Goal: Task Accomplishment & Management: Manage account settings

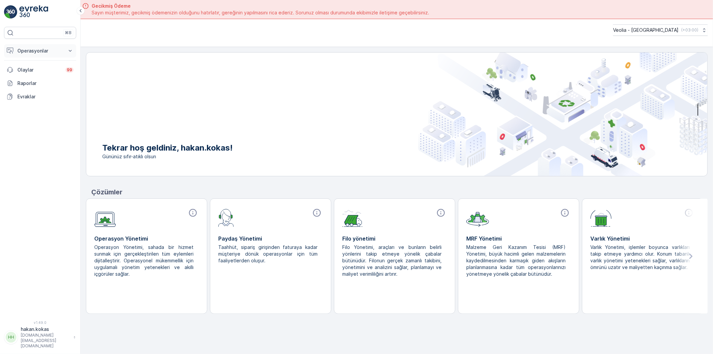
click at [70, 51] on icon at bounding box center [70, 51] width 3 height 2
click at [50, 79] on p "Rotalar & Görevler" at bounding box center [37, 81] width 41 height 7
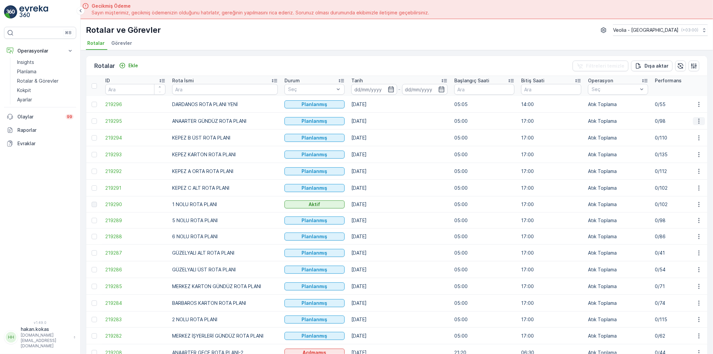
click at [700, 119] on icon "button" at bounding box center [699, 121] width 7 height 7
click at [679, 157] on span "Atanan Kişiyi Değiştir" at bounding box center [680, 158] width 47 height 7
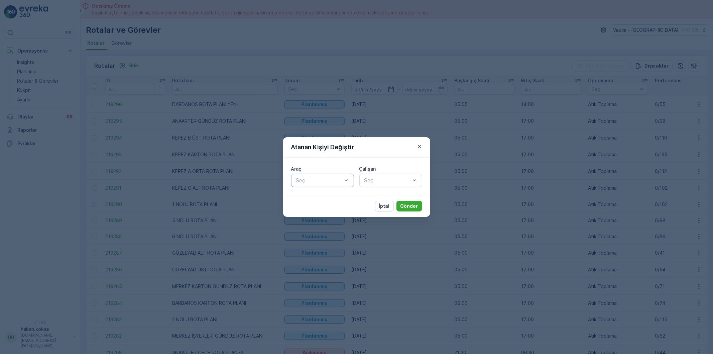
click at [349, 185] on div "Seç" at bounding box center [322, 180] width 63 height 13
type input "886"
click at [322, 195] on span "34 NJA 886" at bounding box center [310, 197] width 31 height 6
type input "H"
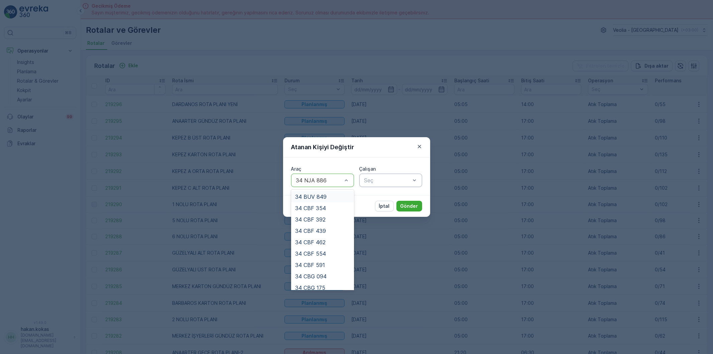
click at [381, 182] on div at bounding box center [387, 180] width 47 height 6
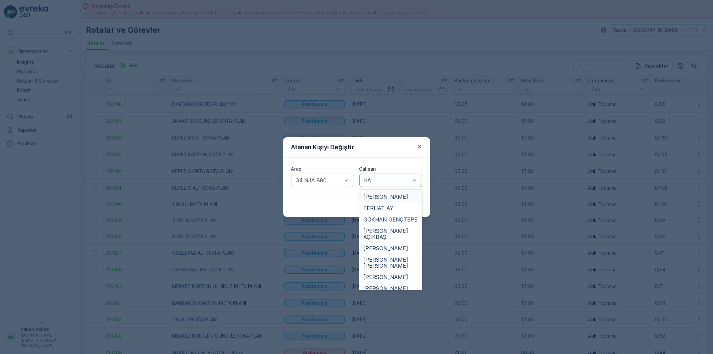
type input "HAS"
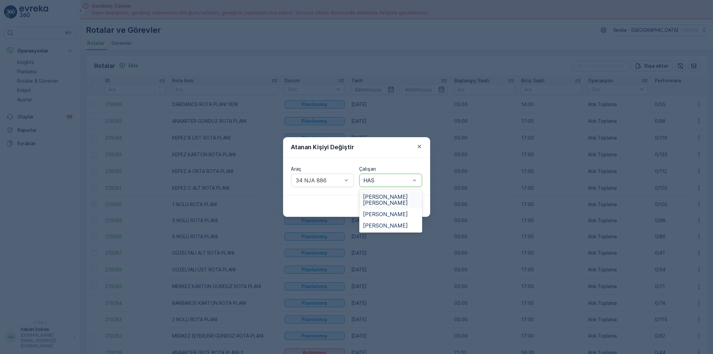
click at [394, 195] on span "[PERSON_NAME] [PERSON_NAME]" at bounding box center [390, 200] width 55 height 12
click at [403, 204] on p "Gönder" at bounding box center [410, 206] width 18 height 7
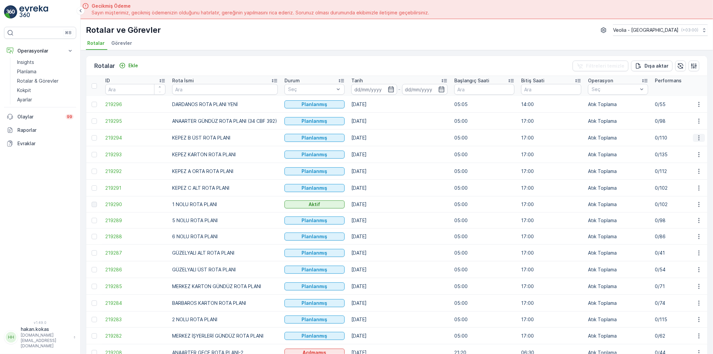
click at [699, 136] on icon "button" at bounding box center [699, 137] width 7 height 7
click at [683, 174] on span "Atanan Kişiyi Değiştir" at bounding box center [680, 176] width 47 height 7
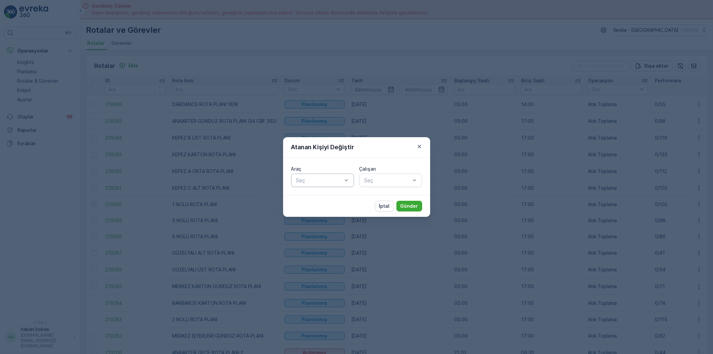
click at [341, 180] on div at bounding box center [319, 180] width 47 height 6
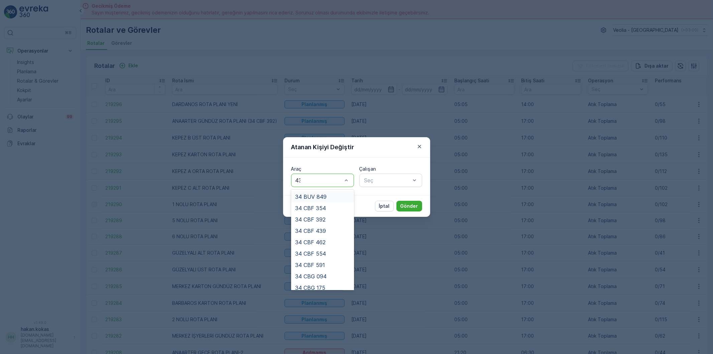
type input "439"
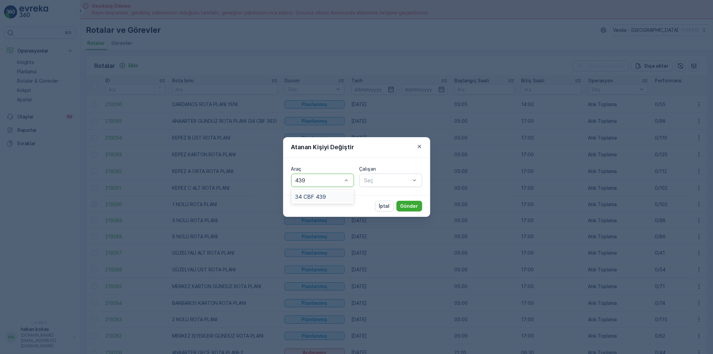
click at [317, 199] on span "34 CBF 439" at bounding box center [310, 197] width 31 height 6
click at [379, 182] on div at bounding box center [387, 180] width 47 height 6
type input "FER"
click at [373, 197] on span "FERHAT AY" at bounding box center [378, 197] width 30 height 6
click at [406, 206] on p "Gönder" at bounding box center [410, 206] width 18 height 7
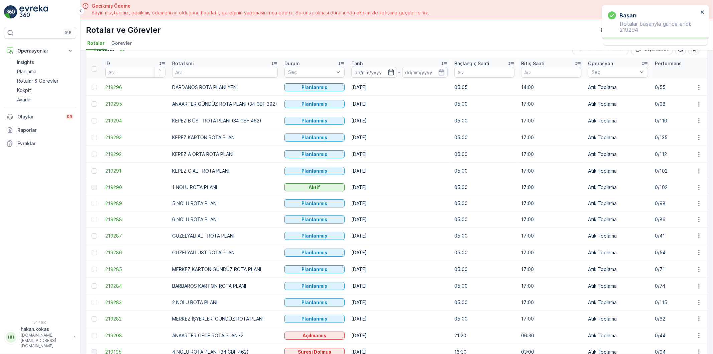
scroll to position [37, 0]
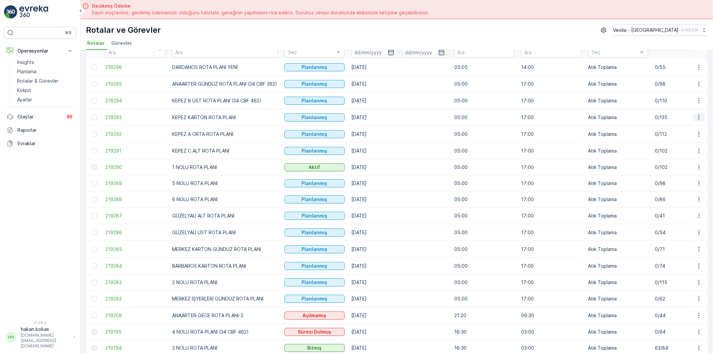
click at [699, 117] on icon "button" at bounding box center [699, 117] width 7 height 7
click at [673, 156] on span "Atanan Kişiyi Değiştir" at bounding box center [680, 155] width 47 height 7
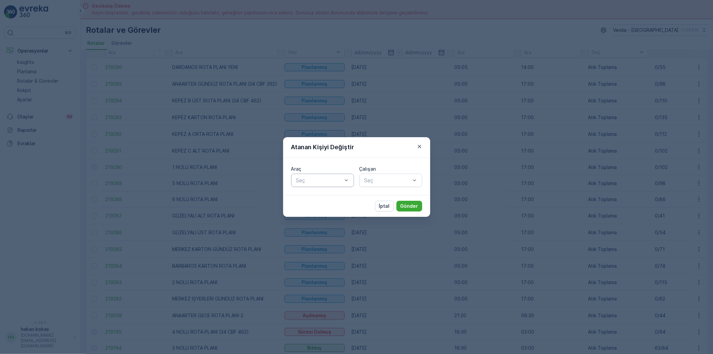
click at [336, 186] on div "Seç" at bounding box center [322, 180] width 63 height 13
type input "220"
click at [332, 196] on div "34 CBG 220" at bounding box center [322, 197] width 55 height 6
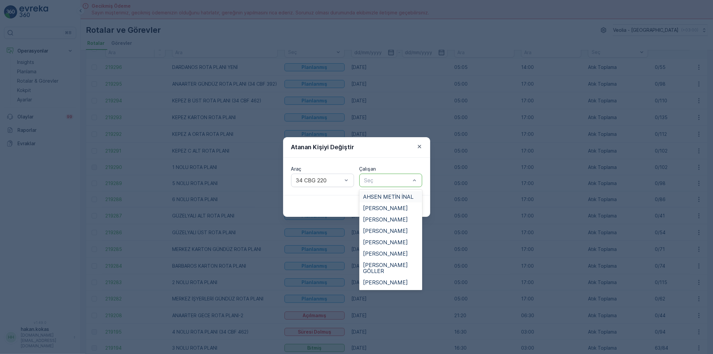
click at [383, 182] on div at bounding box center [387, 180] width 47 height 6
click at [385, 192] on div "AHSEN METİN İNAL" at bounding box center [390, 196] width 63 height 11
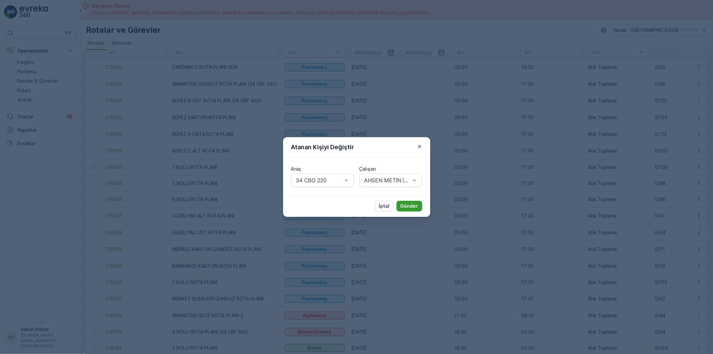
click at [405, 201] on button "Gönder" at bounding box center [410, 206] width 26 height 11
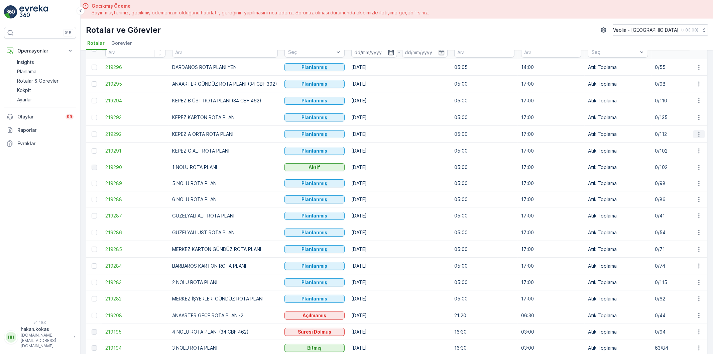
click at [701, 133] on button "button" at bounding box center [699, 134] width 12 height 8
click at [677, 173] on span "Atanan Kişiyi Değiştir" at bounding box center [680, 172] width 47 height 7
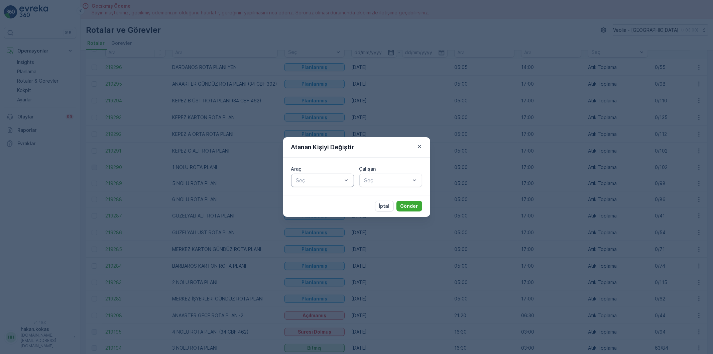
click at [320, 179] on div at bounding box center [319, 180] width 47 height 6
type input "228"
click at [330, 196] on div "34 CBG 228" at bounding box center [322, 197] width 55 height 6
click at [382, 183] on div at bounding box center [387, 180] width 47 height 6
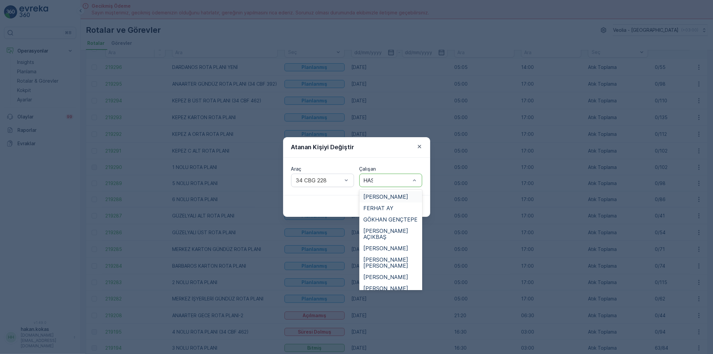
type input "HASA"
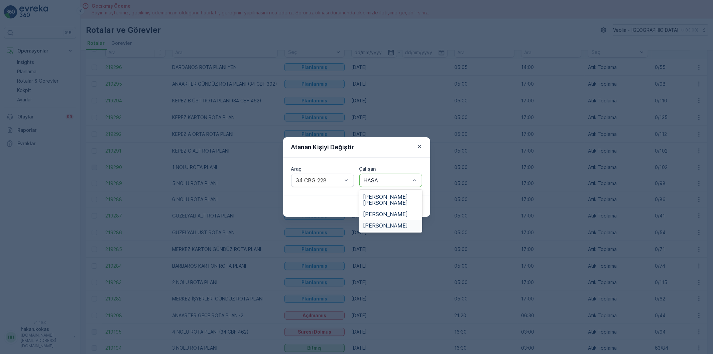
click at [382, 222] on span "[PERSON_NAME]" at bounding box center [385, 225] width 45 height 6
click at [403, 205] on p "Gönder" at bounding box center [410, 206] width 18 height 7
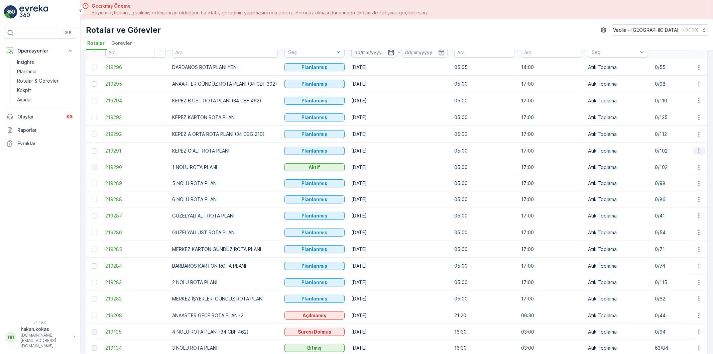
click at [696, 151] on icon "button" at bounding box center [699, 150] width 7 height 7
click at [679, 189] on span "Atanan Kişiyi Değiştir" at bounding box center [680, 189] width 47 height 7
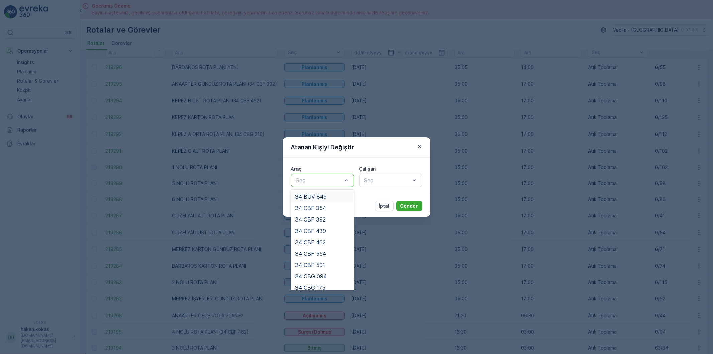
click at [335, 181] on div at bounding box center [319, 180] width 47 height 6
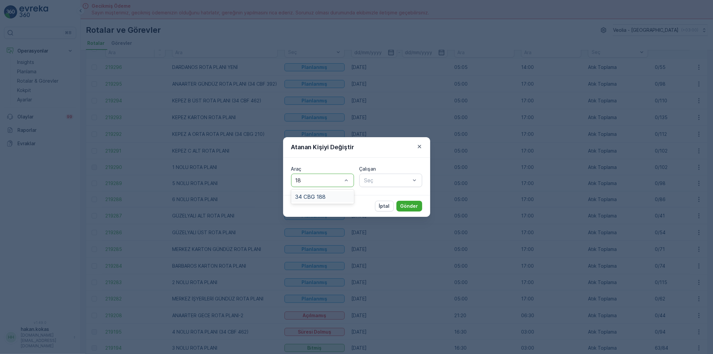
type input "188"
click at [337, 194] on div "34 CBG 188" at bounding box center [322, 197] width 55 height 6
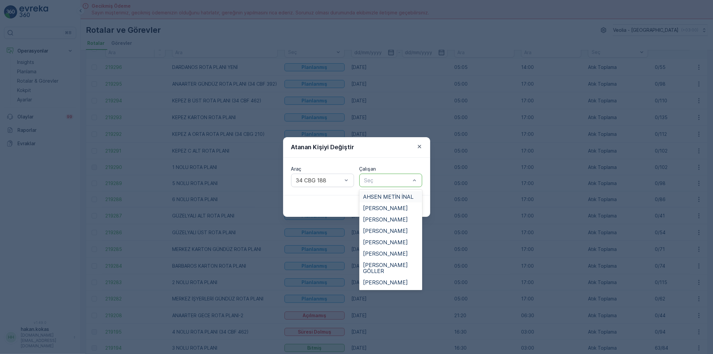
click at [375, 185] on div "Seç" at bounding box center [390, 180] width 63 height 13
click at [387, 263] on span "[PERSON_NAME] GÖLLER" at bounding box center [390, 268] width 55 height 12
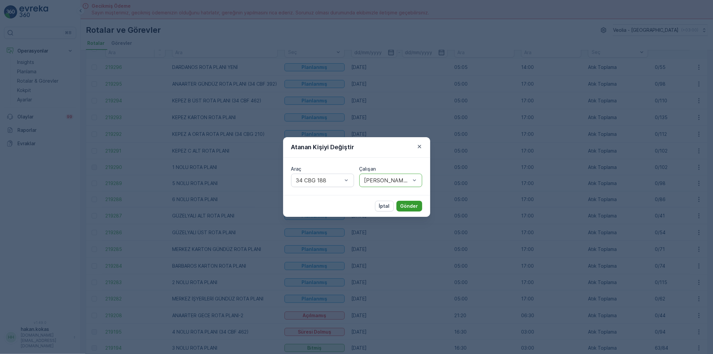
click at [406, 203] on p "Gönder" at bounding box center [410, 206] width 18 height 7
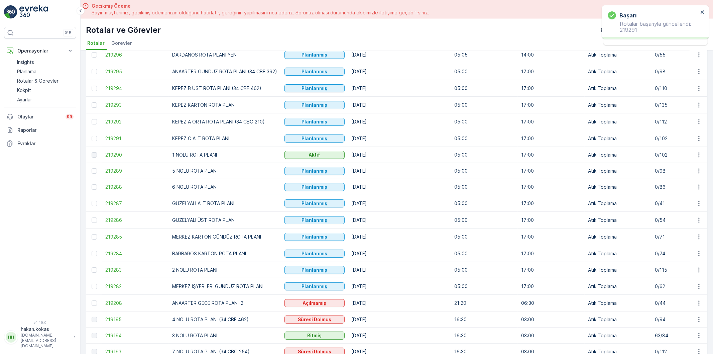
scroll to position [74, 0]
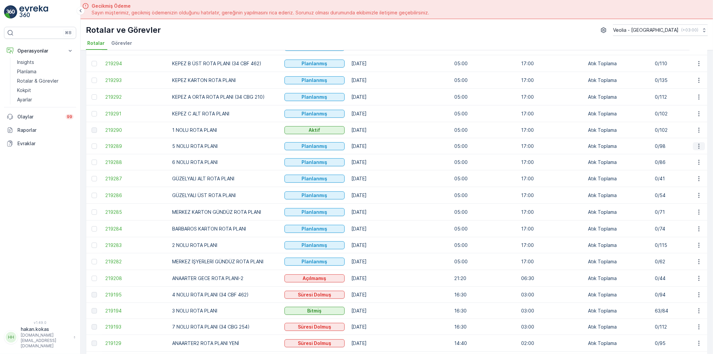
click at [697, 144] on icon "button" at bounding box center [699, 146] width 7 height 7
click at [691, 185] on span "Atanan Kişiyi Değiştir" at bounding box center [680, 185] width 47 height 7
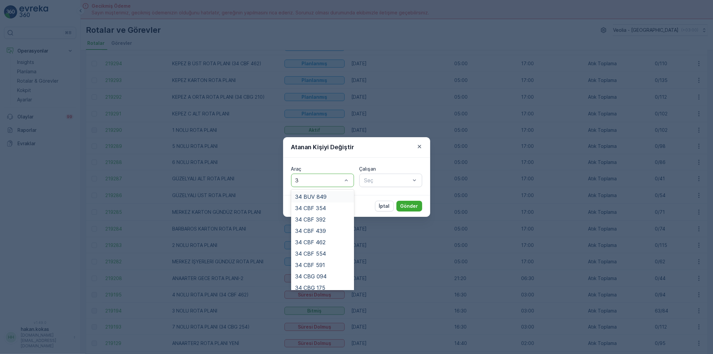
type input "37"
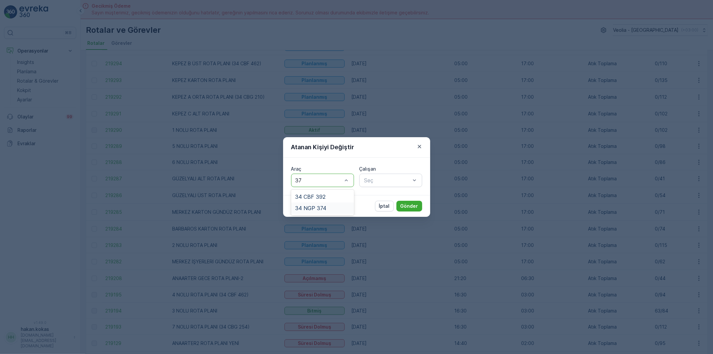
click at [329, 209] on div "34 NGP 374" at bounding box center [322, 208] width 55 height 6
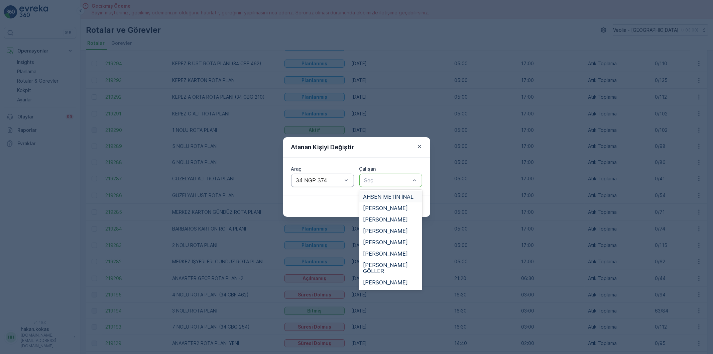
click at [382, 182] on div at bounding box center [387, 180] width 47 height 6
click at [390, 231] on span "[PERSON_NAME]" at bounding box center [385, 231] width 45 height 6
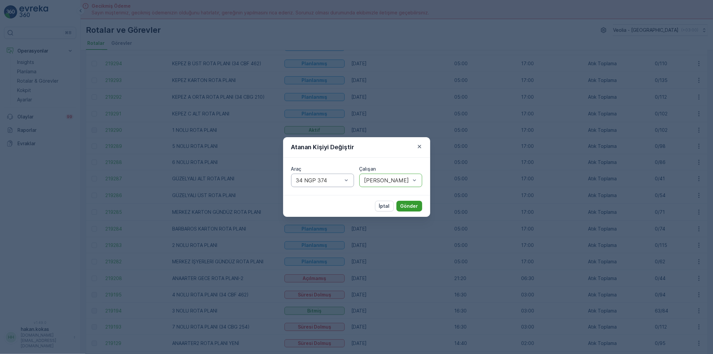
click at [408, 207] on p "Gönder" at bounding box center [410, 206] width 18 height 7
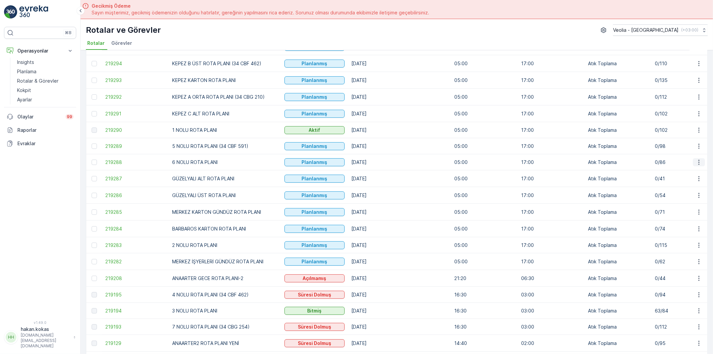
click at [699, 162] on icon "button" at bounding box center [699, 162] width 1 height 5
click at [681, 201] on span "Atanan Kişiyi Değiştir" at bounding box center [680, 201] width 47 height 7
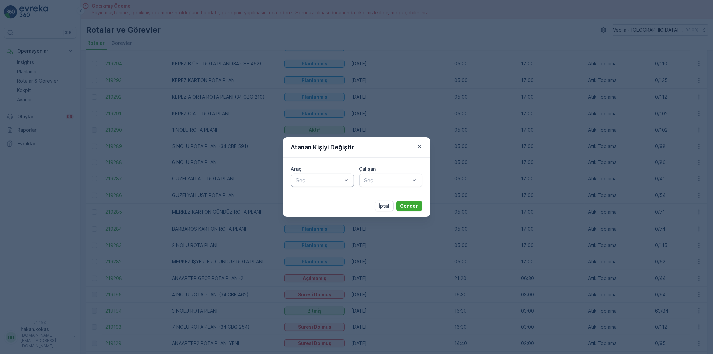
click at [328, 180] on div at bounding box center [319, 180] width 47 height 6
type input "403"
click at [335, 197] on div "34 NGP 403" at bounding box center [322, 197] width 55 height 6
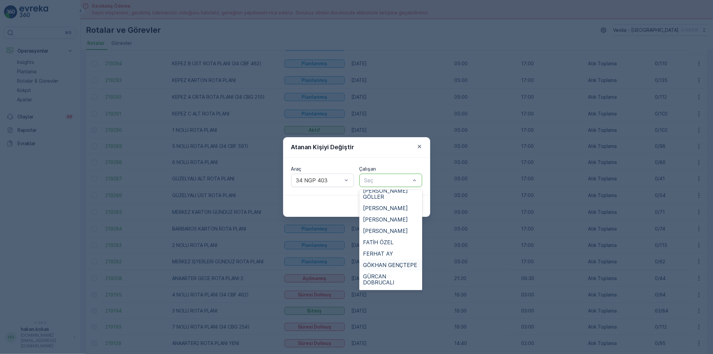
click at [395, 262] on span "GÖKHAN GENÇTEPE" at bounding box center [390, 265] width 54 height 6
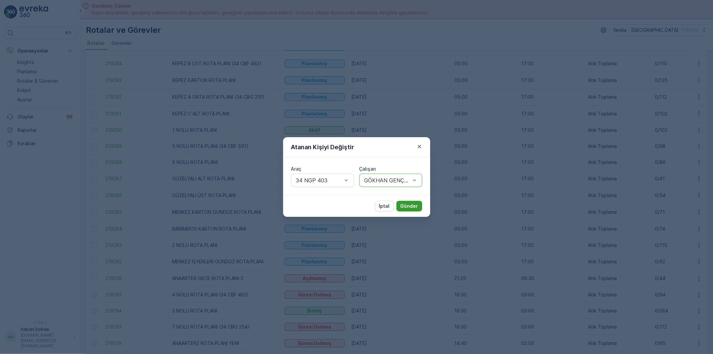
click at [402, 205] on p "Gönder" at bounding box center [410, 206] width 18 height 7
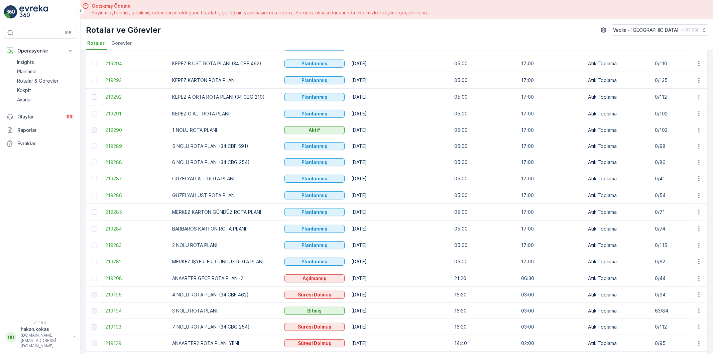
scroll to position [111, 0]
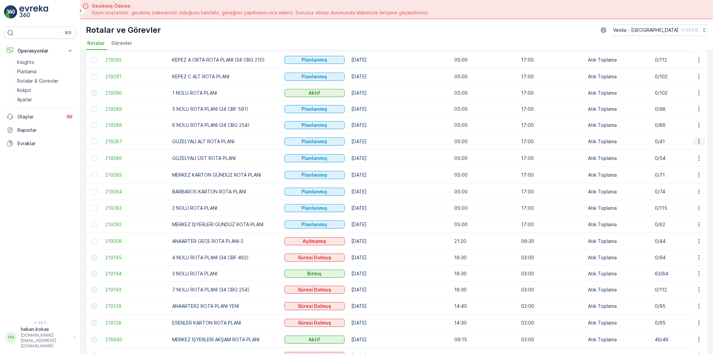
click at [699, 140] on icon "button" at bounding box center [699, 141] width 1 height 5
click at [673, 179] on span "Atanan Kişiyi Değiştir" at bounding box center [680, 180] width 47 height 7
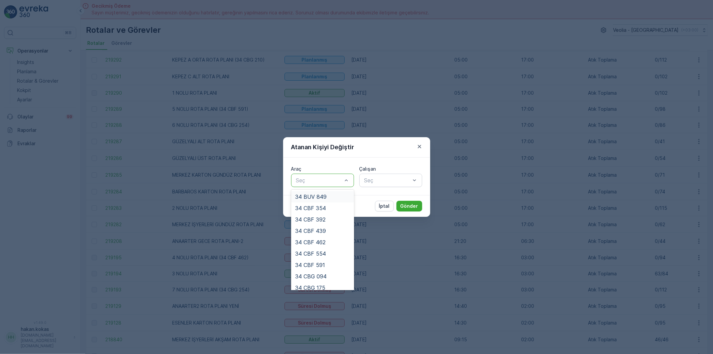
click at [318, 182] on div at bounding box center [319, 180] width 47 height 6
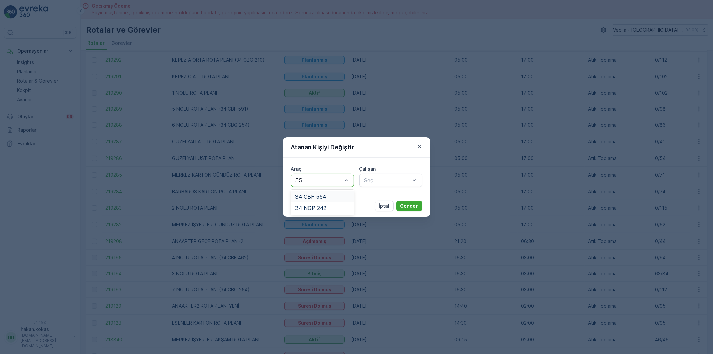
type input "554"
drag, startPoint x: 319, startPoint y: 194, endPoint x: 361, endPoint y: 184, distance: 43.3
click at [320, 194] on span "34 CBF 554" at bounding box center [310, 197] width 31 height 6
click at [376, 180] on div at bounding box center [387, 180] width 47 height 6
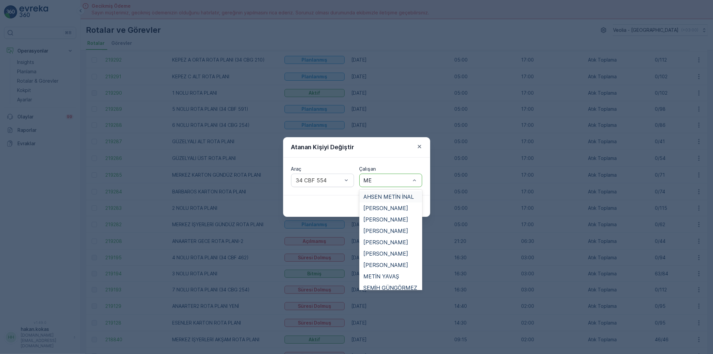
type input "MEM"
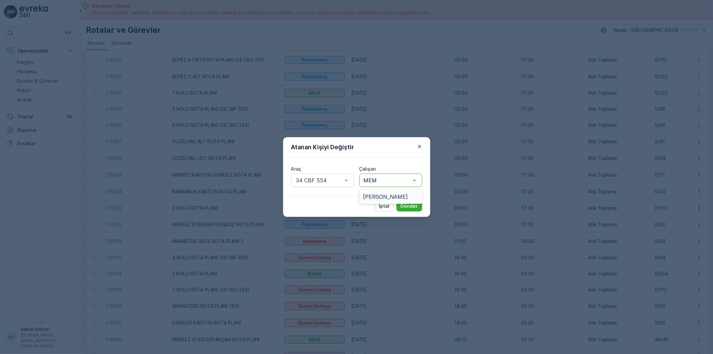
click at [385, 196] on span "[PERSON_NAME]" at bounding box center [385, 197] width 45 height 6
click at [405, 203] on p "Gönder" at bounding box center [410, 206] width 18 height 7
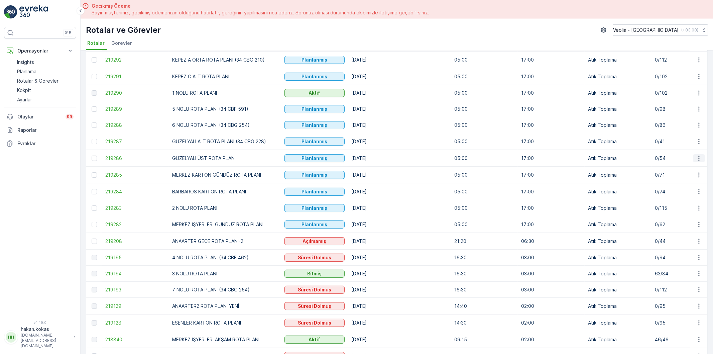
click at [698, 160] on icon "button" at bounding box center [699, 158] width 7 height 7
click at [688, 196] on span "Atanan Kişiyi Değiştir" at bounding box center [680, 197] width 47 height 7
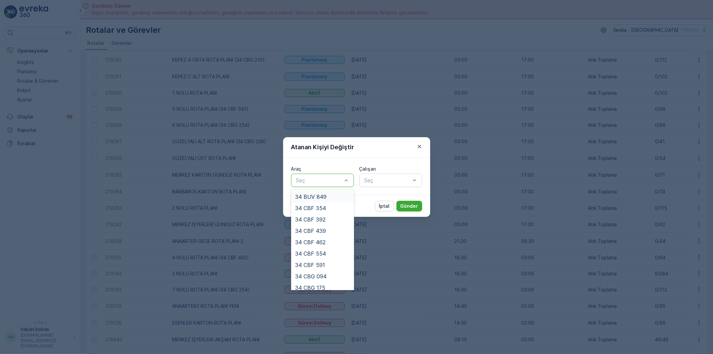
click at [326, 182] on div at bounding box center [319, 180] width 47 height 6
click at [322, 252] on span "34 CBF 554" at bounding box center [310, 253] width 31 height 6
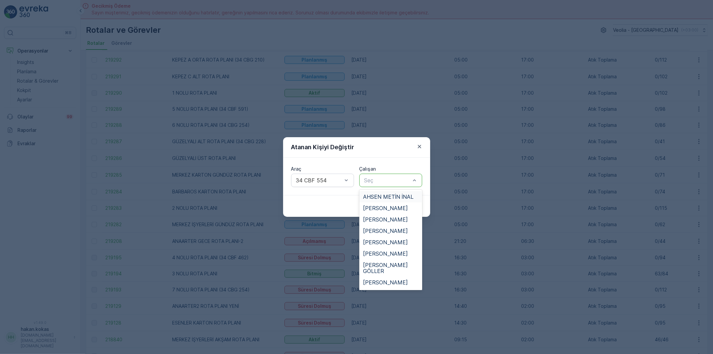
click at [373, 182] on div at bounding box center [387, 180] width 47 height 6
click at [389, 231] on span "[PERSON_NAME]" at bounding box center [385, 234] width 45 height 6
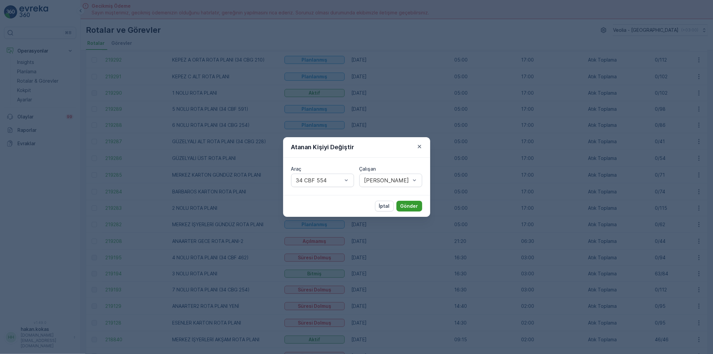
click at [404, 205] on p "Gönder" at bounding box center [410, 206] width 18 height 7
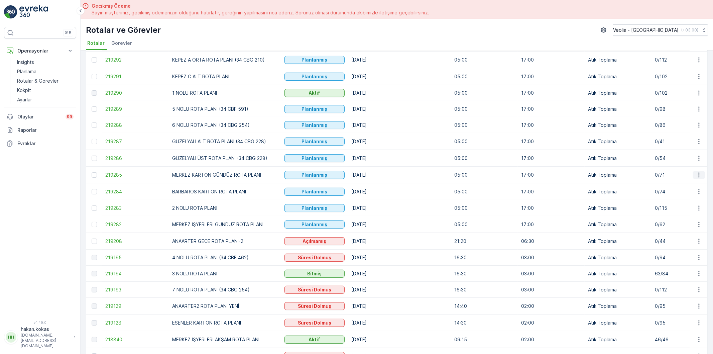
click at [696, 175] on icon "button" at bounding box center [699, 175] width 7 height 7
click at [677, 211] on span "Atanan Kişiyi Değiştir" at bounding box center [680, 214] width 47 height 7
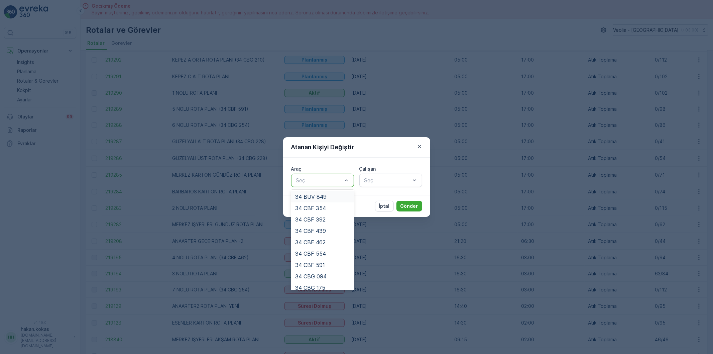
click at [325, 180] on div at bounding box center [319, 180] width 47 height 6
click at [326, 249] on div "34 NGP 316" at bounding box center [322, 249] width 55 height 6
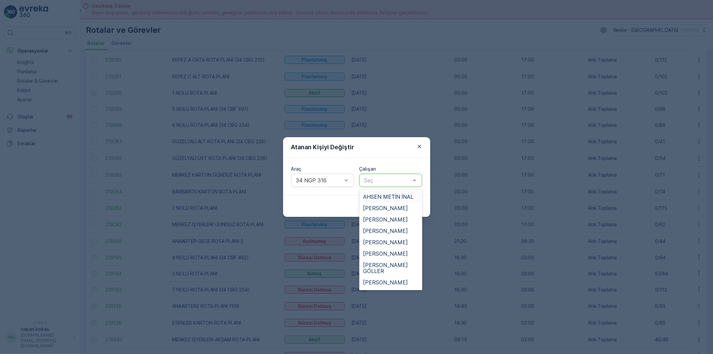
click at [396, 181] on div at bounding box center [387, 180] width 47 height 6
click at [386, 228] on div "SALİH UÇAR" at bounding box center [390, 233] width 63 height 11
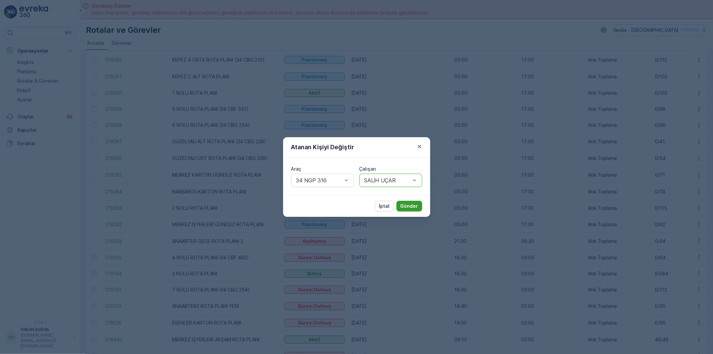
click at [409, 205] on p "Gönder" at bounding box center [410, 206] width 18 height 7
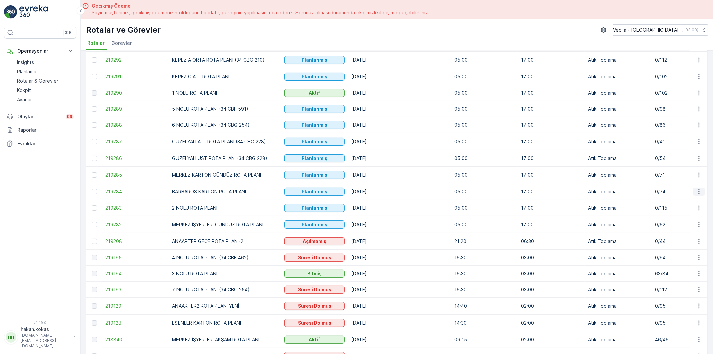
click at [697, 193] on icon "button" at bounding box center [699, 191] width 7 height 7
click at [674, 229] on span "Atanan Kişiyi Değiştir" at bounding box center [680, 231] width 47 height 7
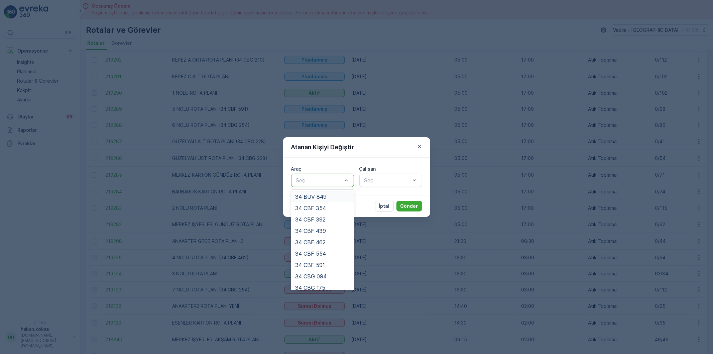
click at [320, 182] on div at bounding box center [319, 180] width 47 height 6
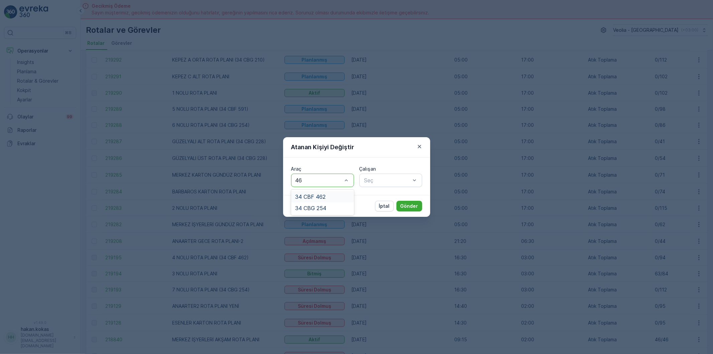
type input "462"
click at [333, 199] on div "34 CBF 462" at bounding box center [322, 197] width 55 height 6
click at [374, 186] on div "Seç" at bounding box center [390, 180] width 63 height 13
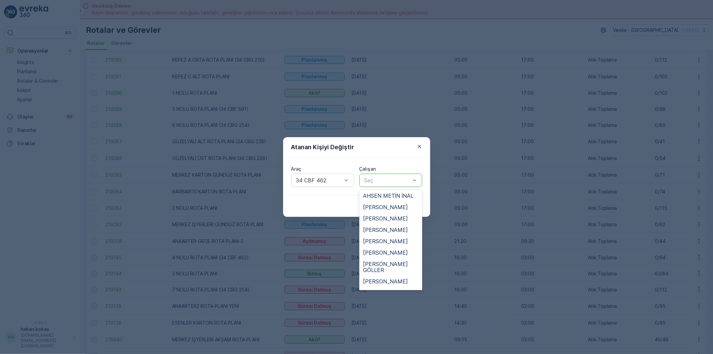
scroll to position [0, 0]
type input "MEH"
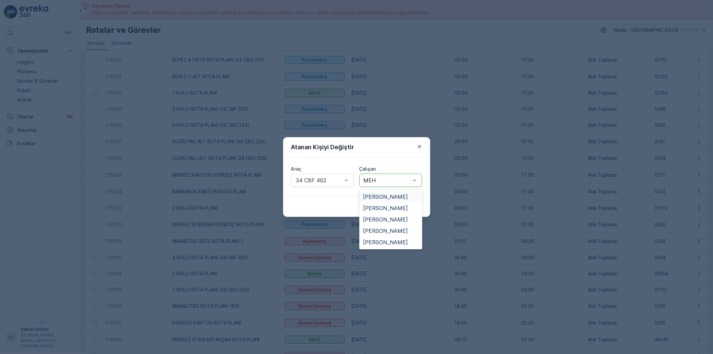
click at [403, 198] on span "[PERSON_NAME]" at bounding box center [385, 197] width 45 height 6
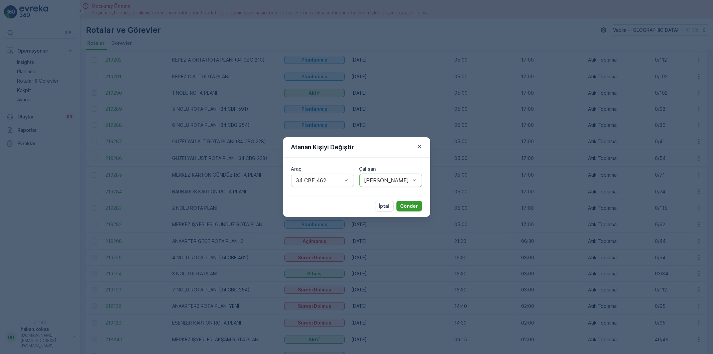
click at [411, 206] on p "Gönder" at bounding box center [410, 206] width 18 height 7
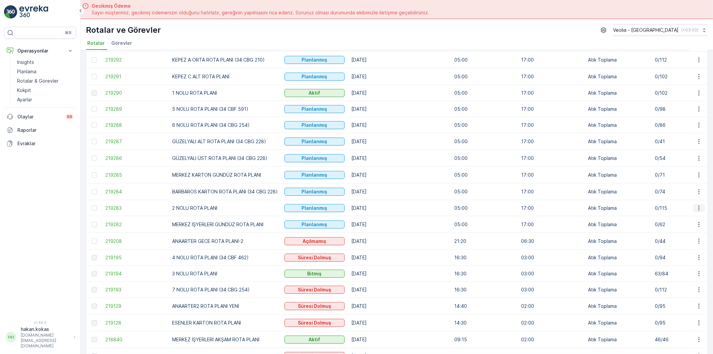
click at [699, 209] on icon "button" at bounding box center [699, 207] width 1 height 5
click at [666, 246] on span "Atanan Kişiyi Değiştir" at bounding box center [680, 247] width 47 height 7
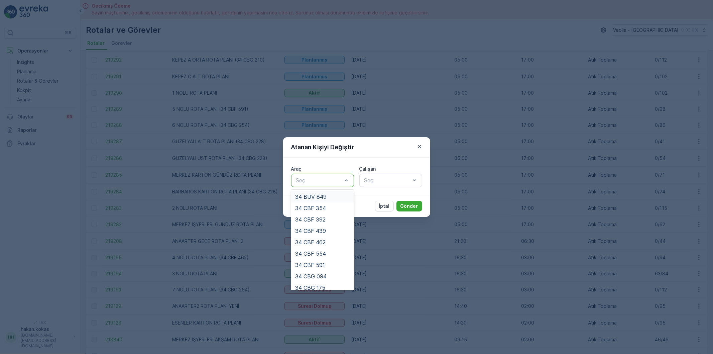
click at [328, 181] on div at bounding box center [319, 180] width 47 height 6
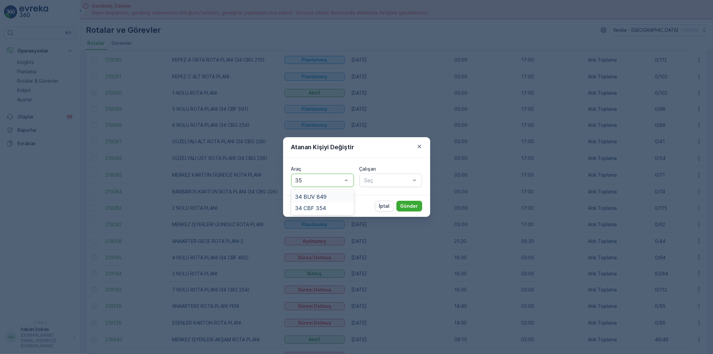
type input "354"
click at [330, 195] on div "34 CBF 354" at bounding box center [322, 197] width 55 height 6
click at [376, 181] on div at bounding box center [387, 180] width 47 height 6
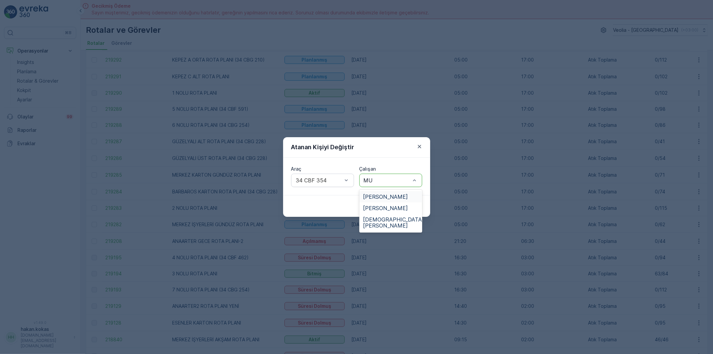
type input "MUS"
drag, startPoint x: 394, startPoint y: 193, endPoint x: 395, endPoint y: 199, distance: 6.1
click at [394, 196] on div "[PERSON_NAME]" at bounding box center [390, 196] width 63 height 11
click at [410, 202] on button "Gönder" at bounding box center [410, 206] width 26 height 11
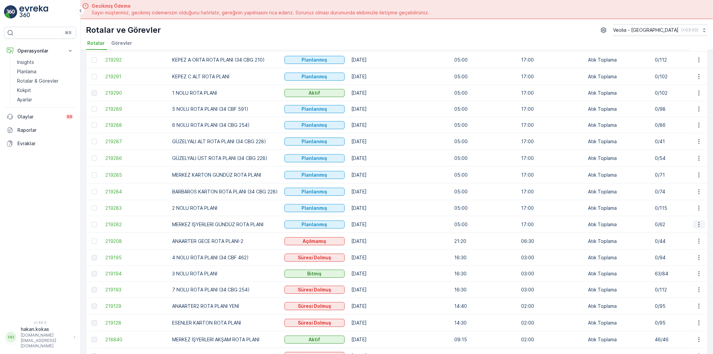
click at [699, 224] on icon "button" at bounding box center [699, 224] width 1 height 5
click at [680, 265] on span "Atanan Kişiyi Değiştir" at bounding box center [680, 263] width 47 height 7
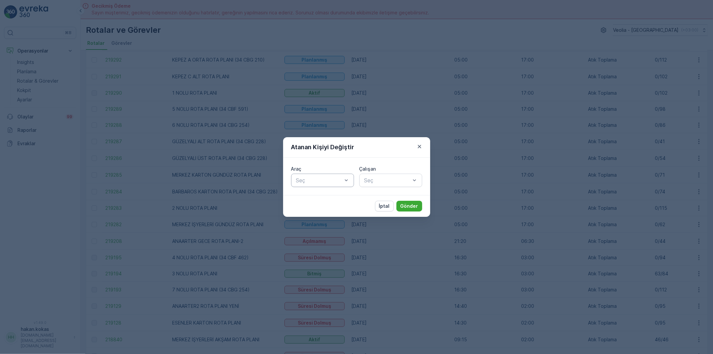
click at [335, 176] on div "Seç" at bounding box center [322, 180] width 63 height 13
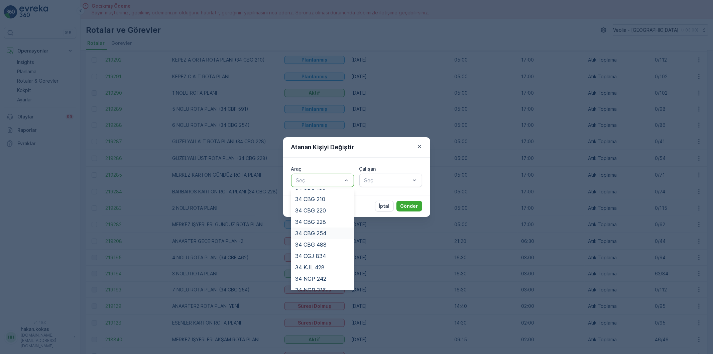
scroll to position [152, 0]
click at [312, 239] on span "34 NGP 242" at bounding box center [310, 238] width 31 height 6
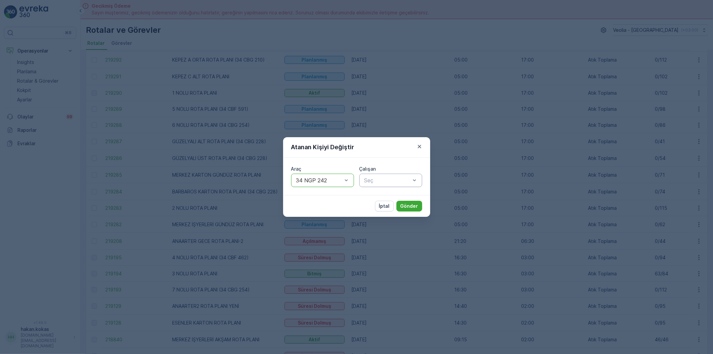
click at [383, 182] on div at bounding box center [387, 180] width 47 height 6
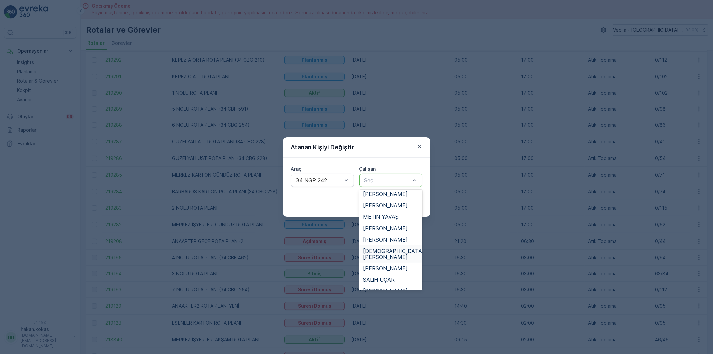
scroll to position [334, 0]
click at [381, 265] on span "[PERSON_NAME]" at bounding box center [385, 268] width 45 height 6
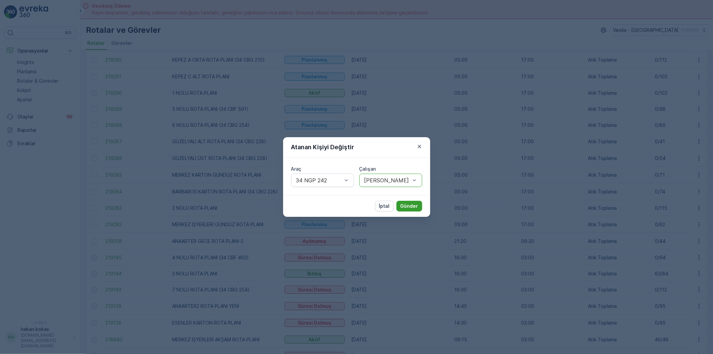
click at [412, 209] on p "Gönder" at bounding box center [410, 206] width 18 height 7
